Goal: Check status

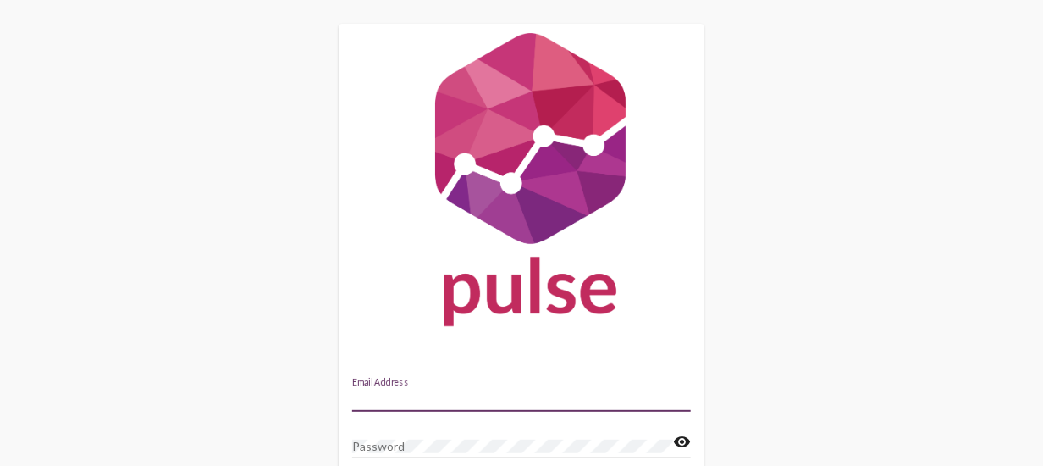
click at [486, 397] on input "Email Address" at bounding box center [521, 399] width 339 height 14
type input "[PERSON_NAME][EMAIL_ADDRESS][DOMAIN_NAME]"
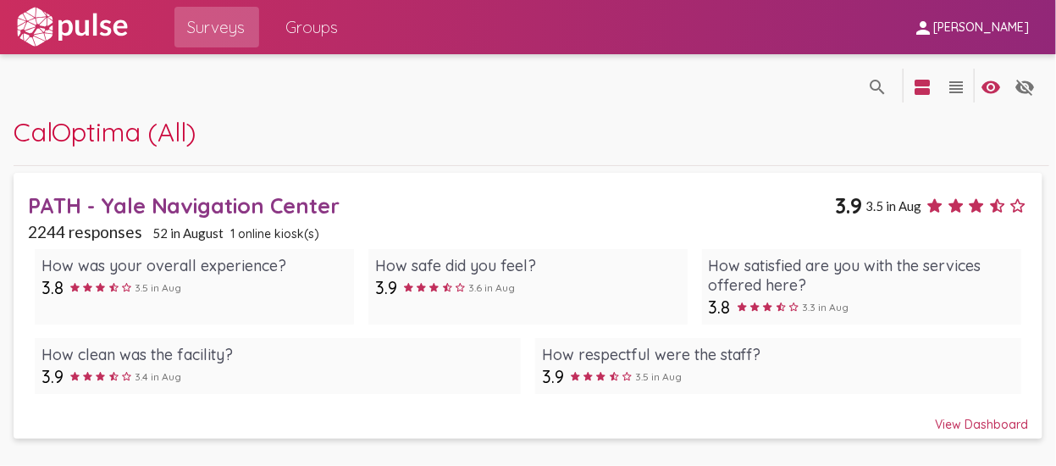
click at [996, 430] on div "View Dashboard" at bounding box center [528, 416] width 1001 height 30
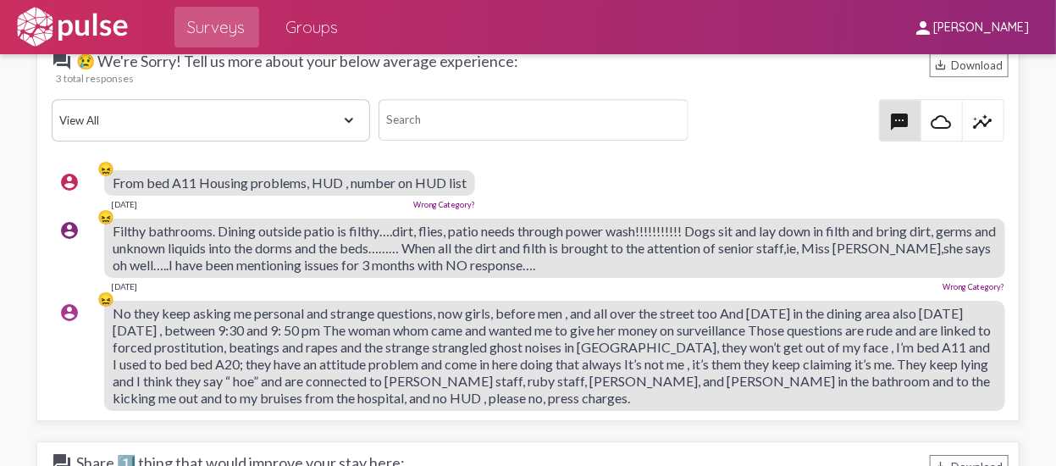
scroll to position [2201, 0]
